Goal: Navigation & Orientation: Find specific page/section

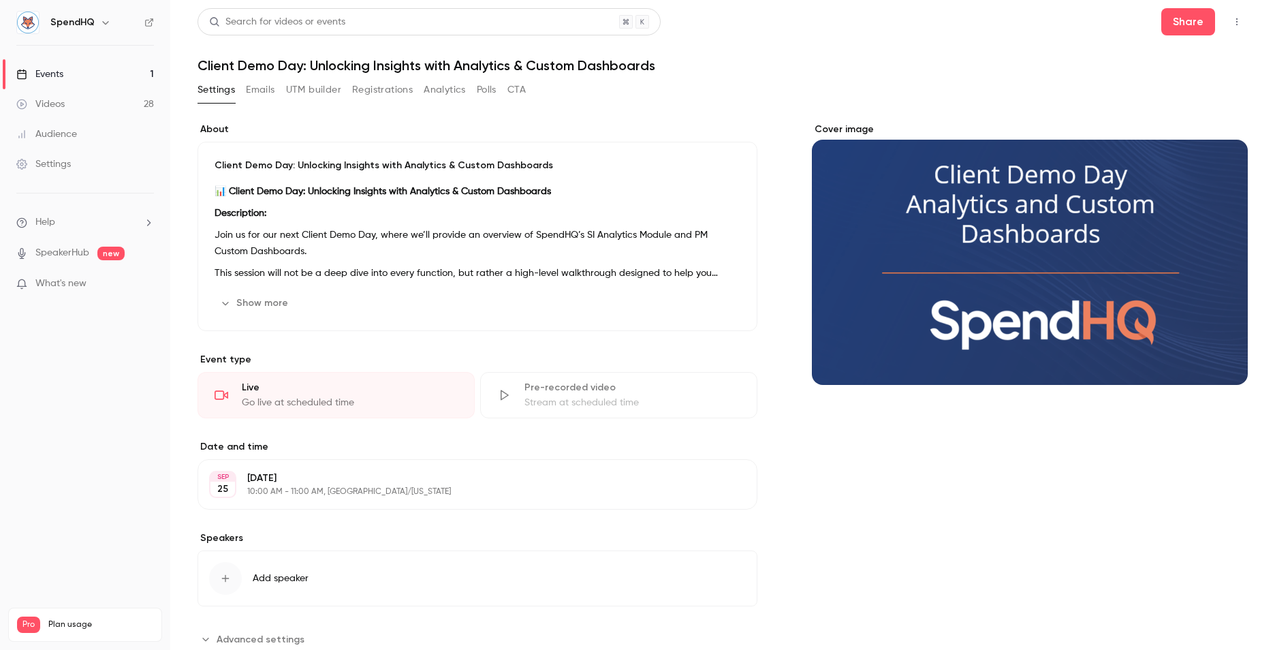
click at [95, 78] on link "Events 1" at bounding box center [85, 74] width 170 height 30
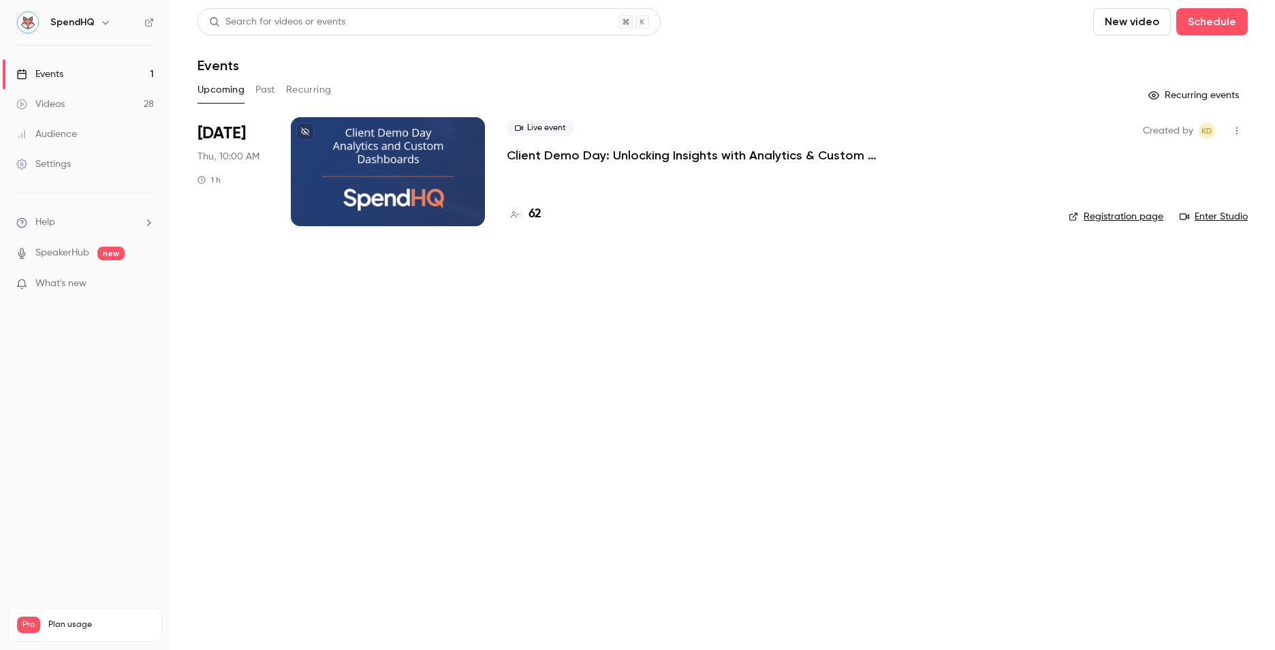
click at [75, 66] on link "Events 1" at bounding box center [85, 74] width 170 height 30
